Goal: Check status: Check status

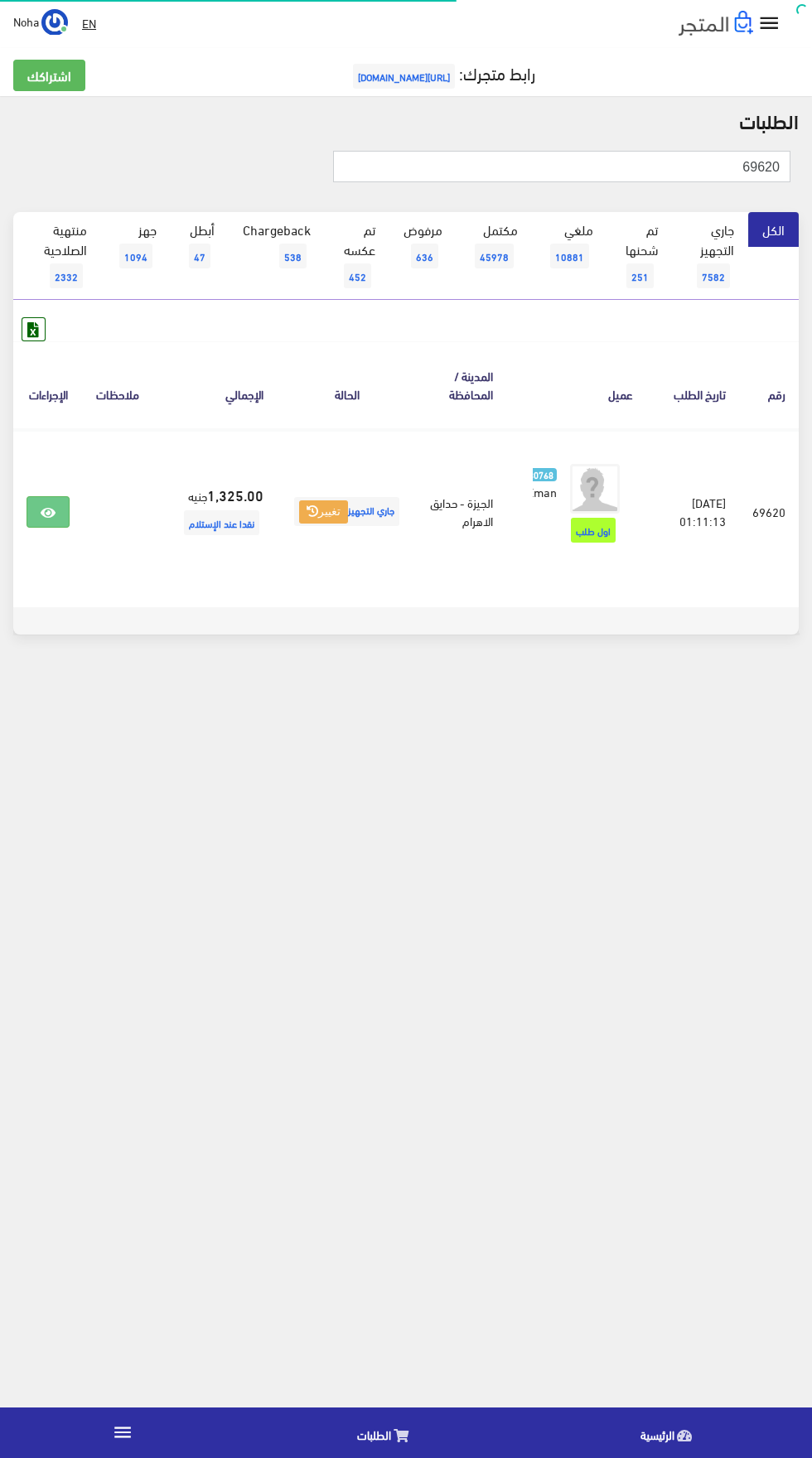
click at [437, 168] on input "69620" at bounding box center [562, 167] width 457 height 31
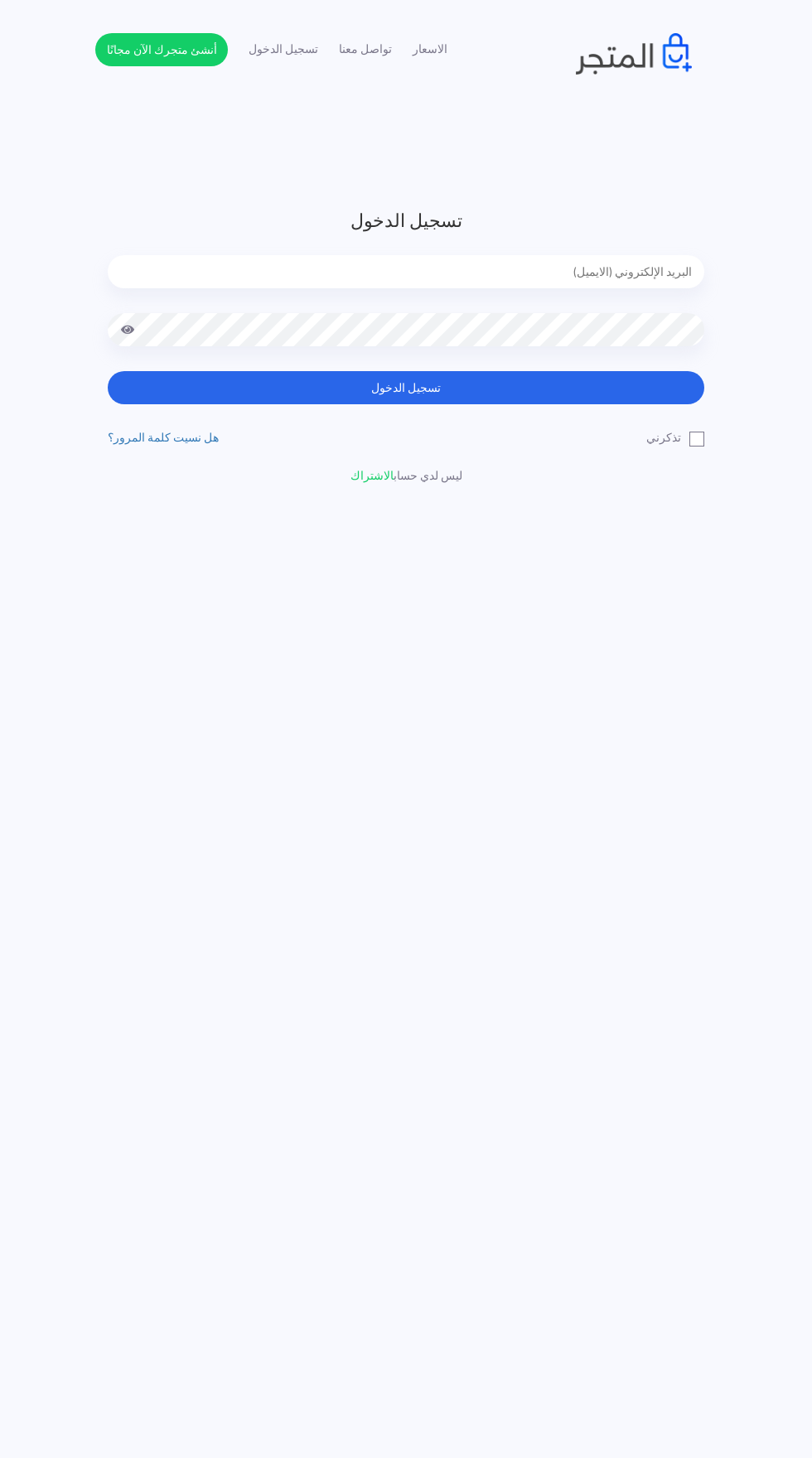
click at [356, 271] on input "email" at bounding box center [406, 272] width 596 height 33
type input "noha_mae86@yahoo.com"
click at [108, 371] on button "تسجيل الدخول" at bounding box center [406, 388] width 596 height 33
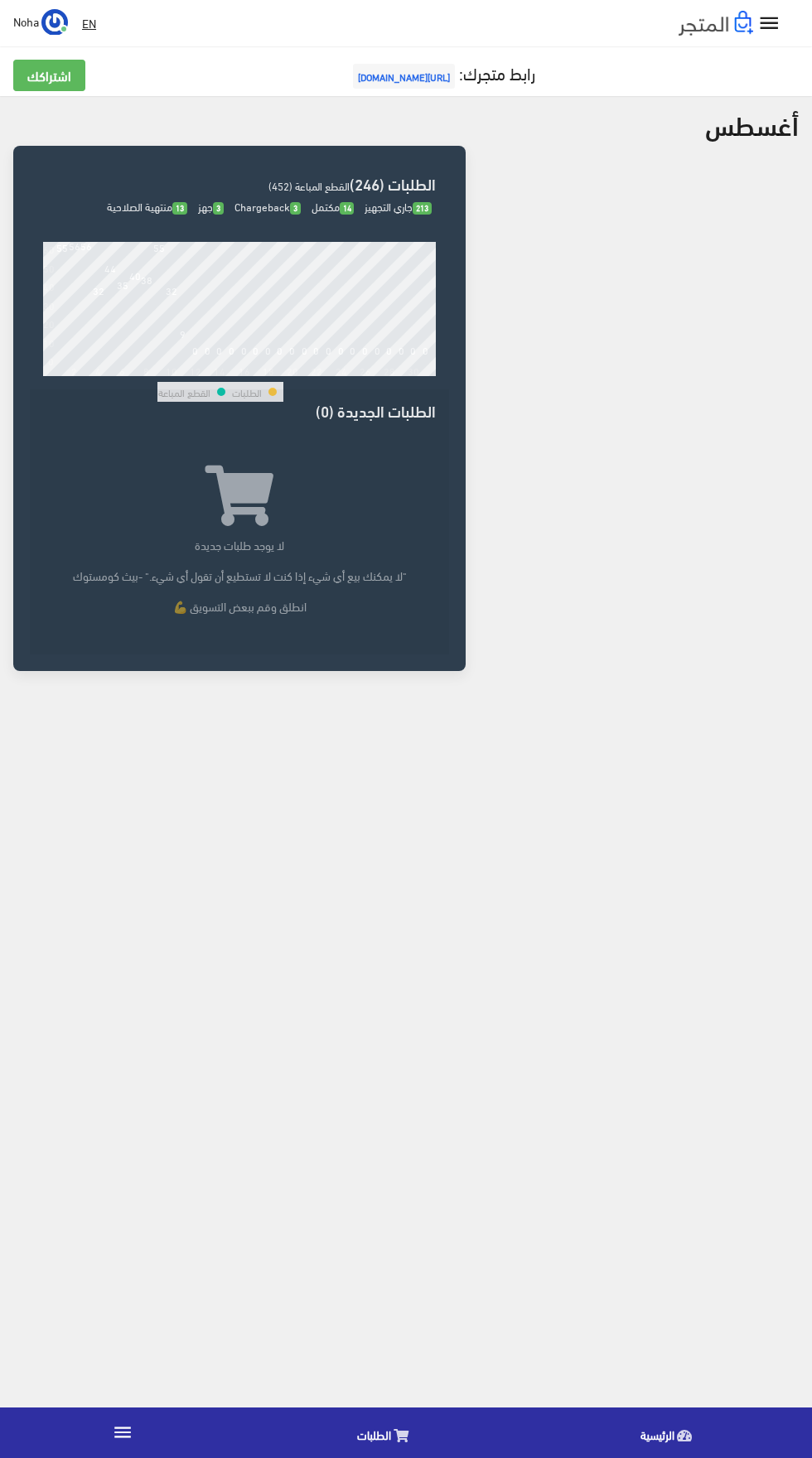
click at [122, 1434] on icon "" at bounding box center [123, 1432] width 22 height 22
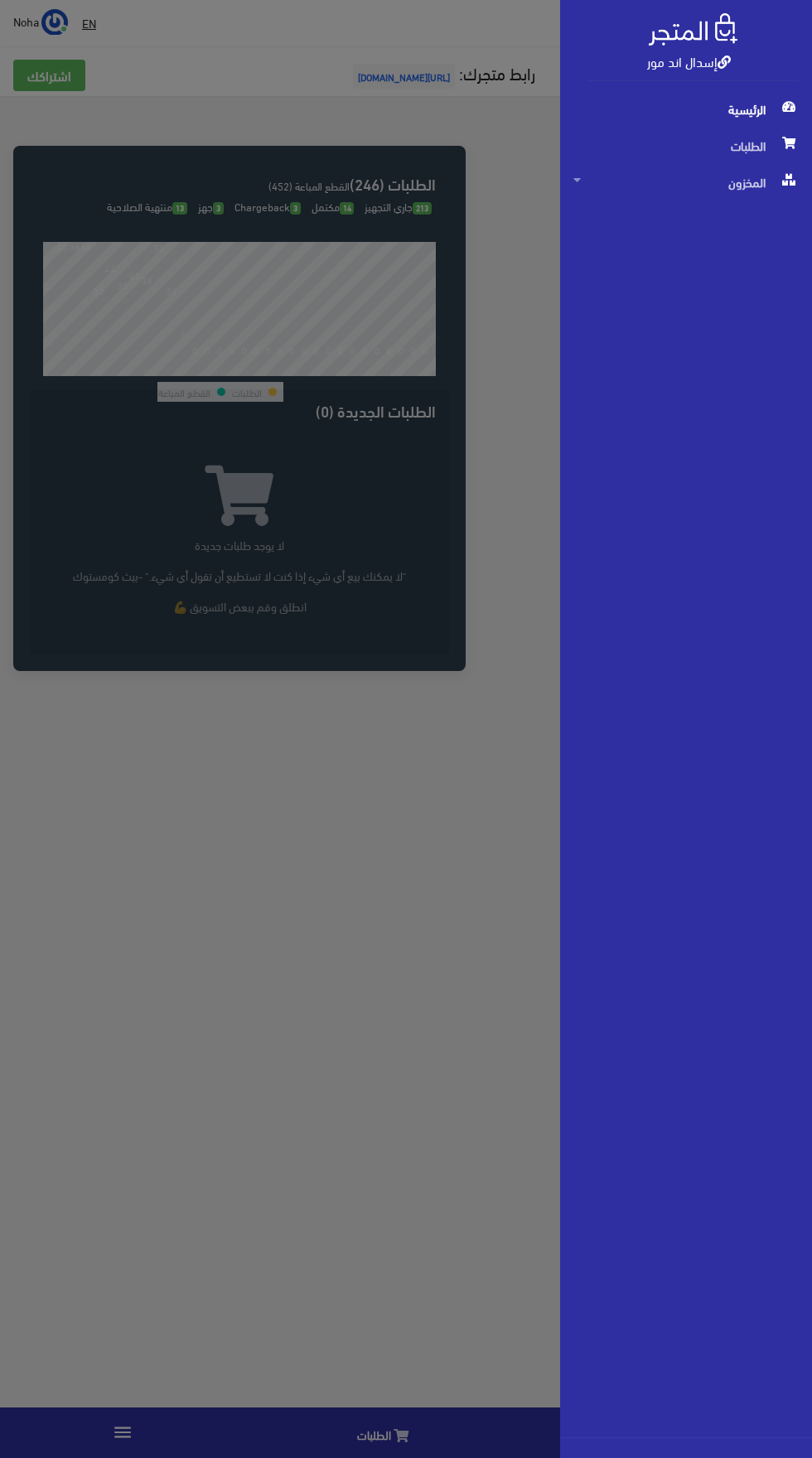
click at [382, 1437] on div "إسدال اند مور الرئيسية الطلبات المخزون" at bounding box center [406, 729] width 812 height 1458
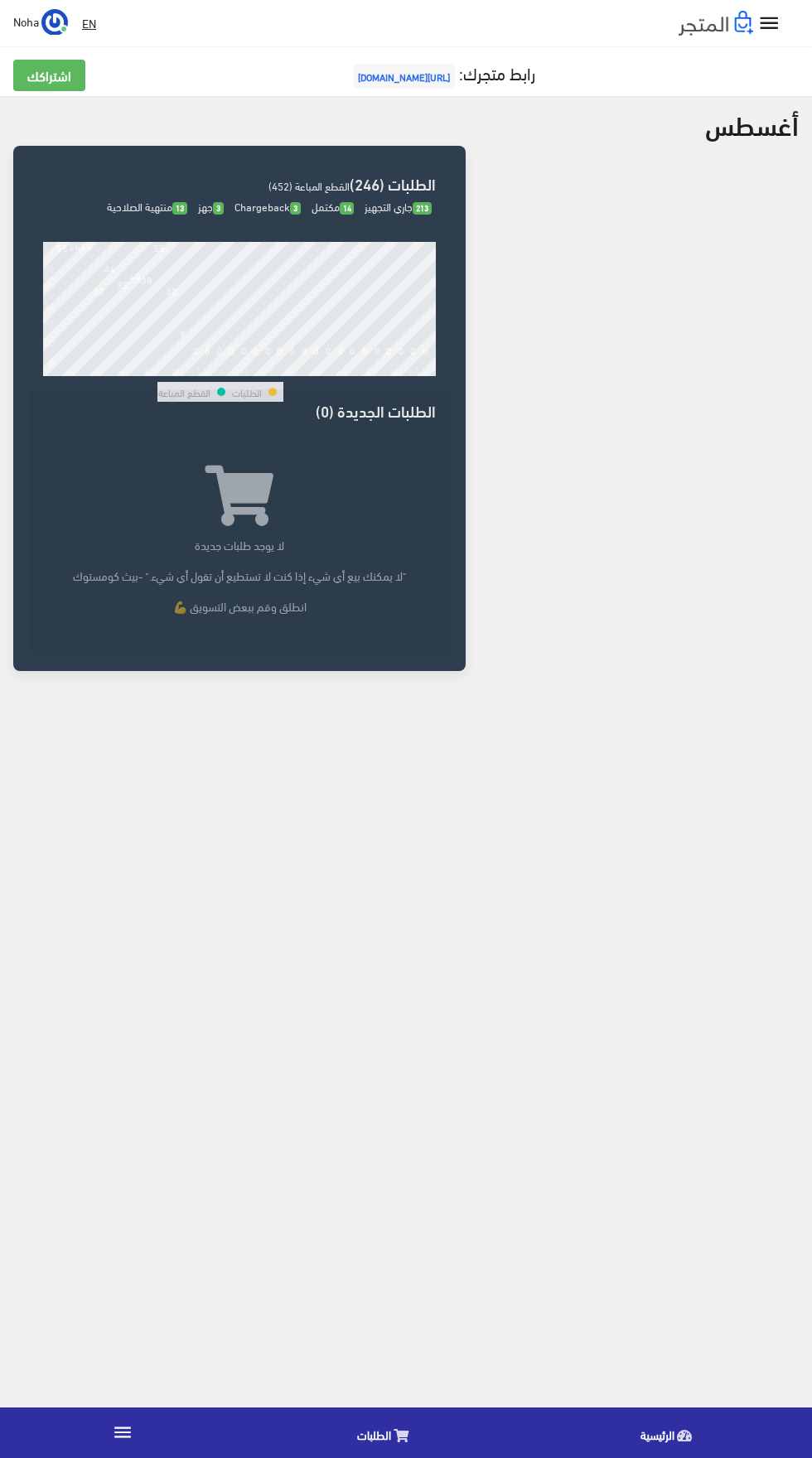
click at [400, 1436] on icon at bounding box center [400, 1436] width 15 height 13
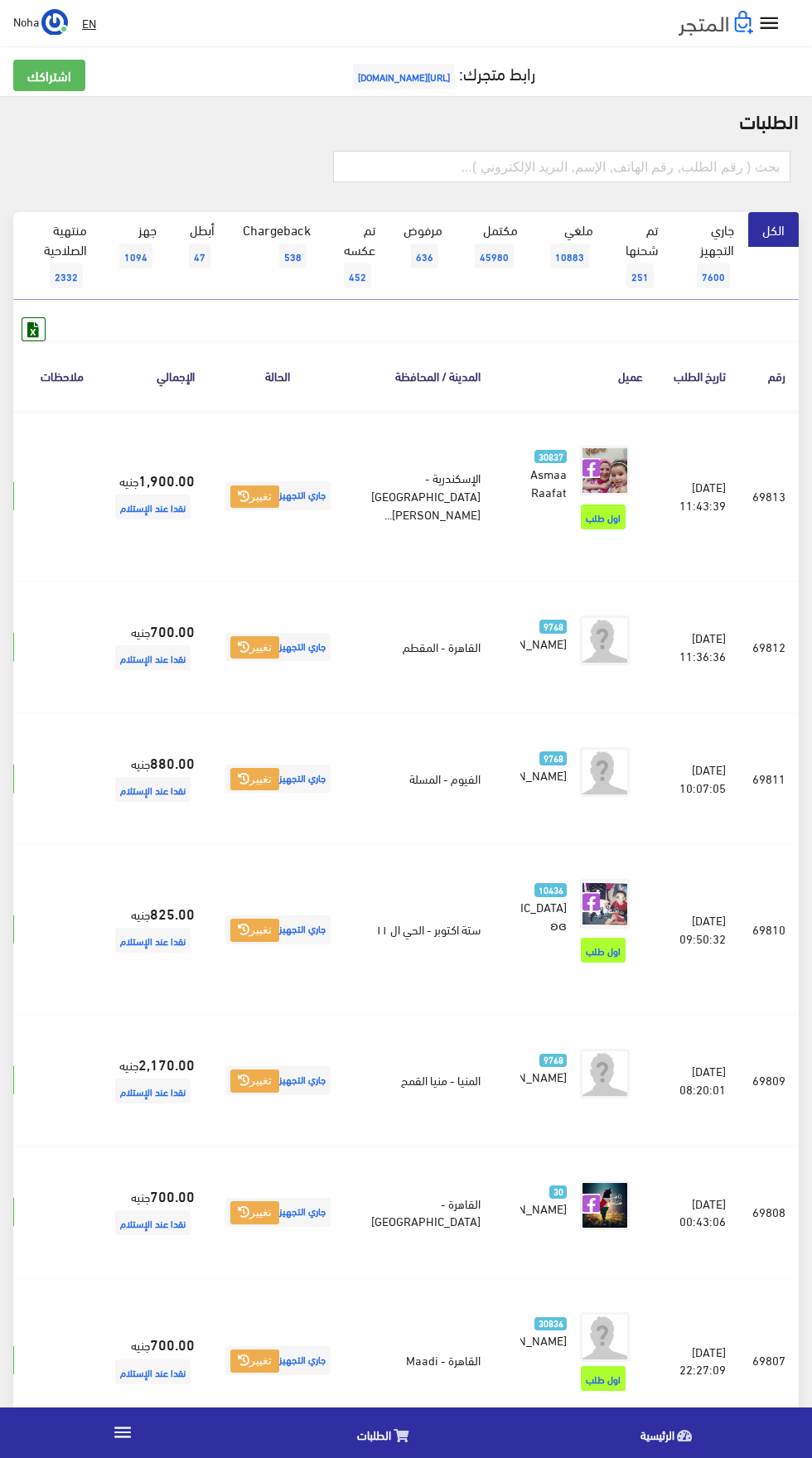
click at [466, 167] on input "text" at bounding box center [562, 167] width 457 height 31
click at [519, 174] on input "text" at bounding box center [562, 167] width 457 height 31
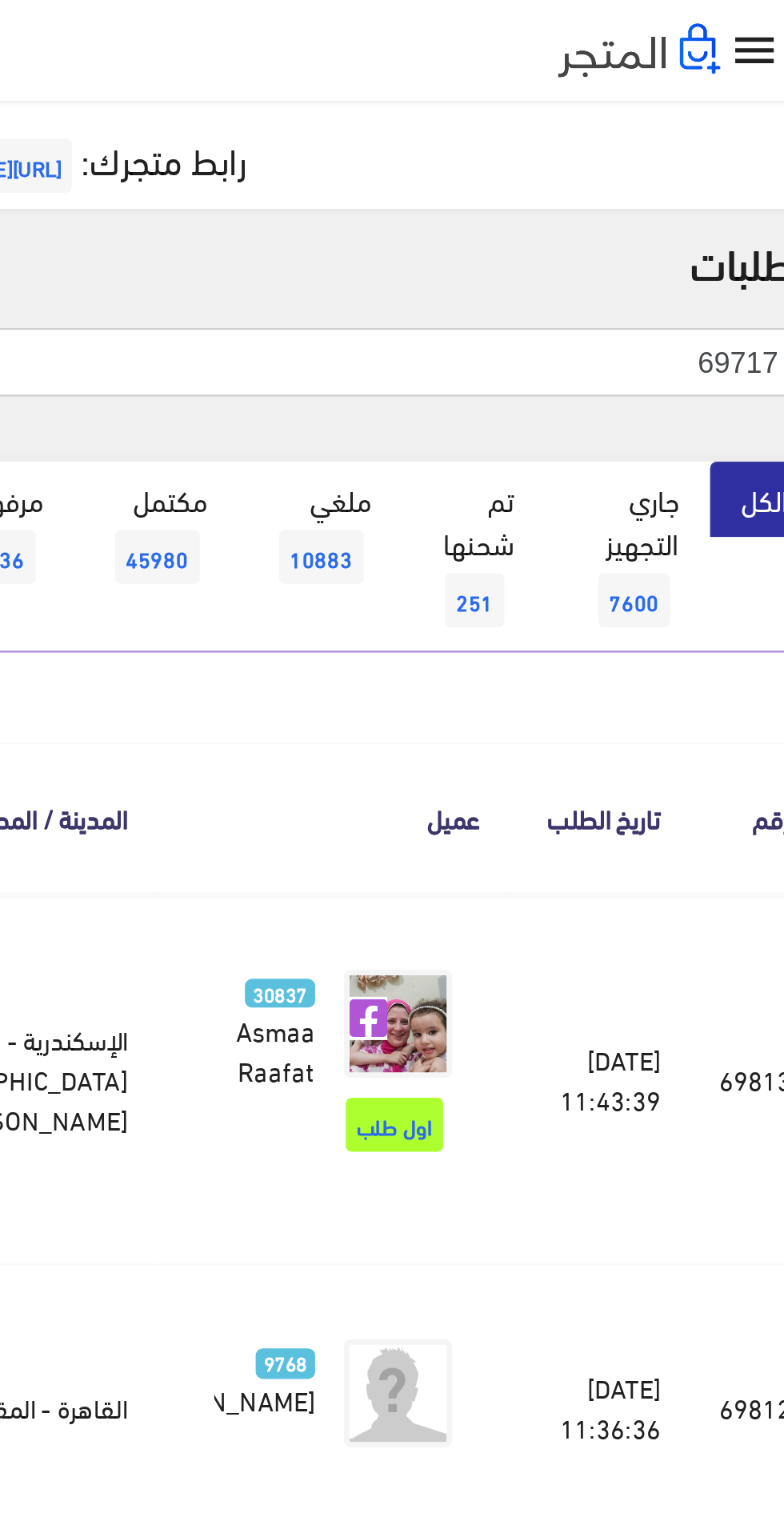
type input "69717"
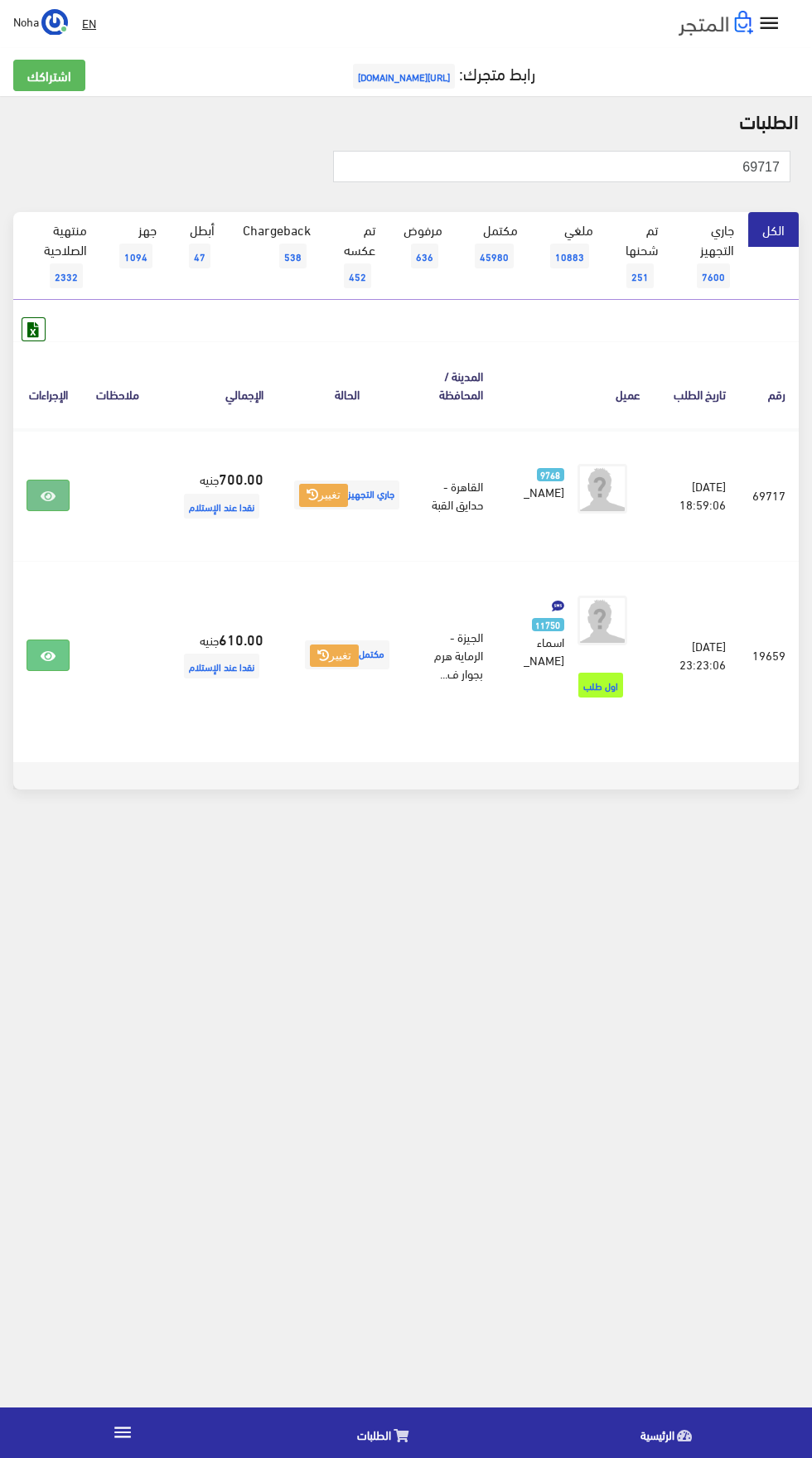
click at [59, 501] on link at bounding box center [48, 495] width 43 height 31
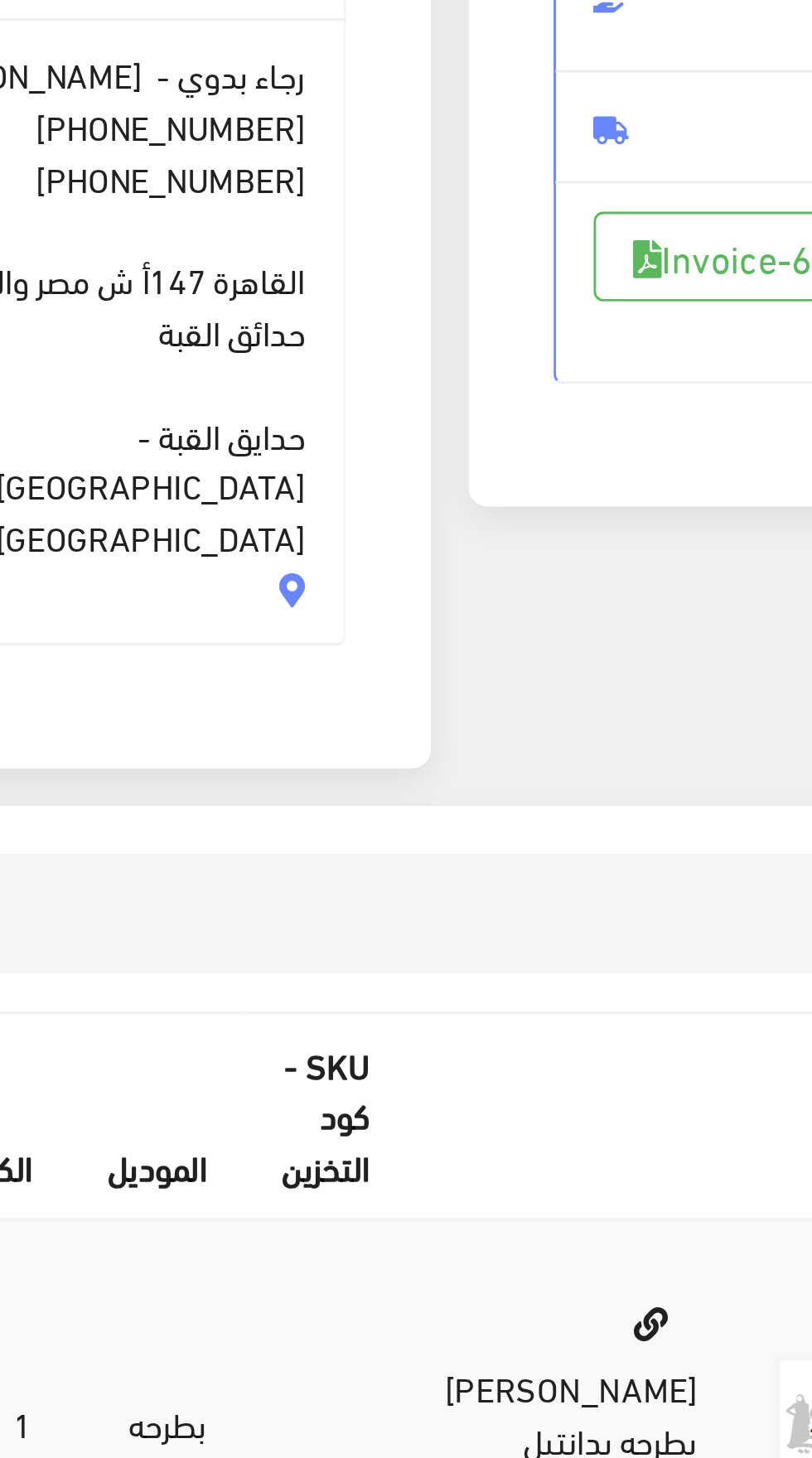
click at [591, 608] on div "المنتجات # المنتج SKU - كود التخزين الموديل الكمية السعر اﻹجمالي 2821 بطرحه 1" at bounding box center [506, 902] width 586 height 589
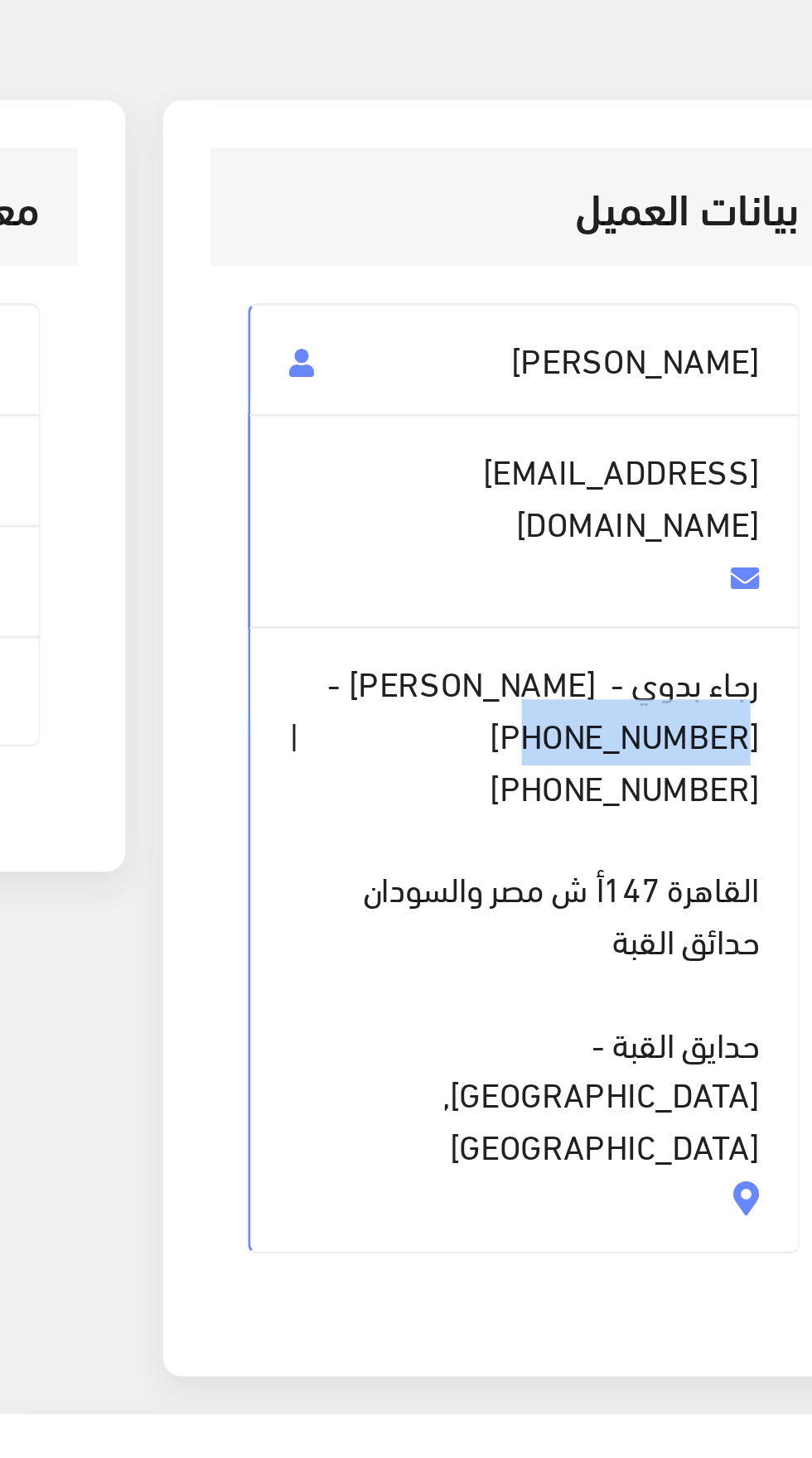
copy span "01146349964"
